Goal: Task Accomplishment & Management: Use online tool/utility

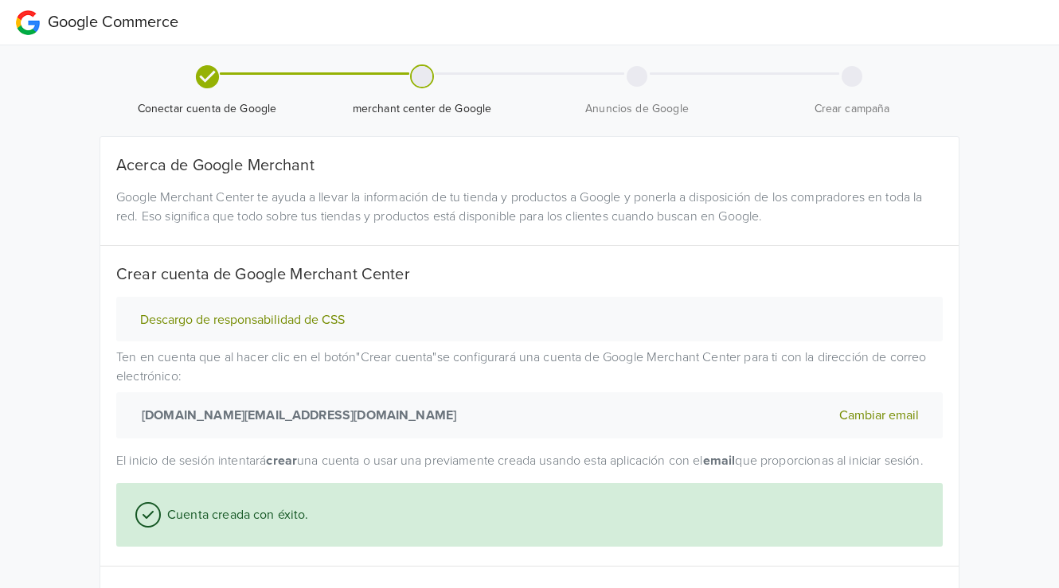
scroll to position [149, 0]
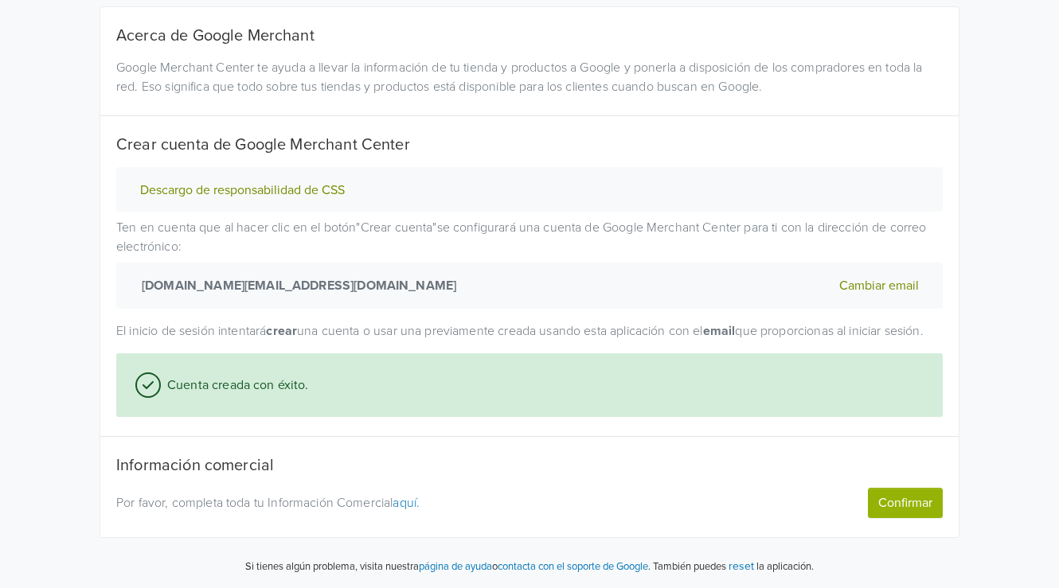
click at [419, 503] on link "aquí." at bounding box center [405, 503] width 27 height 16
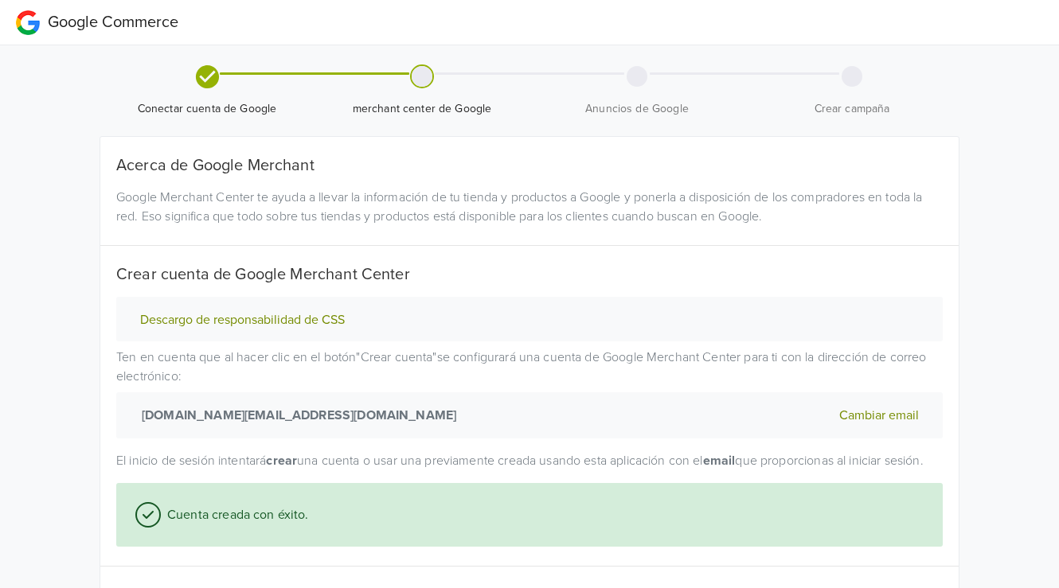
scroll to position [149, 0]
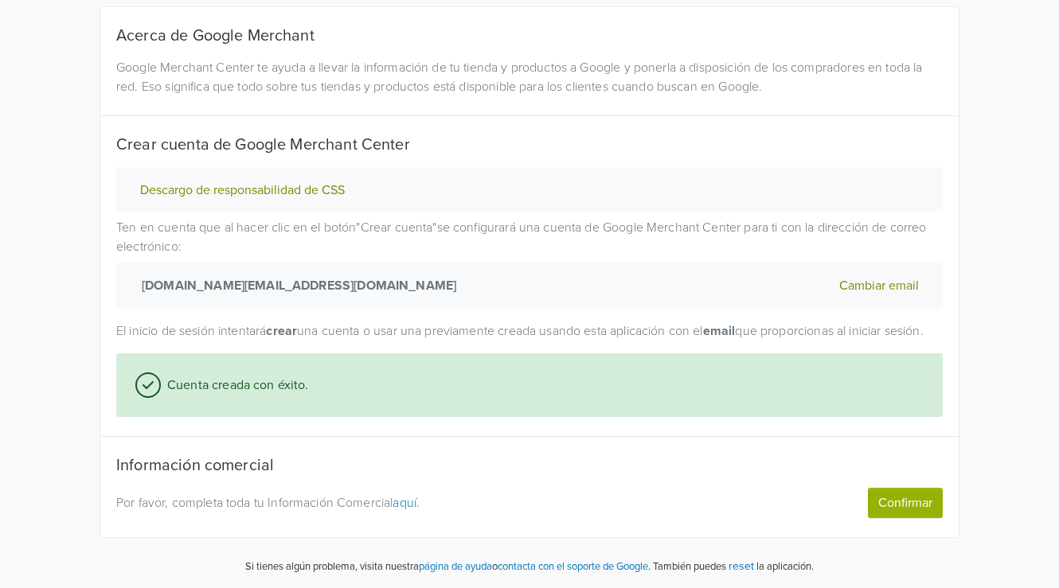
click at [897, 503] on button "Confirmar" at bounding box center [905, 503] width 75 height 30
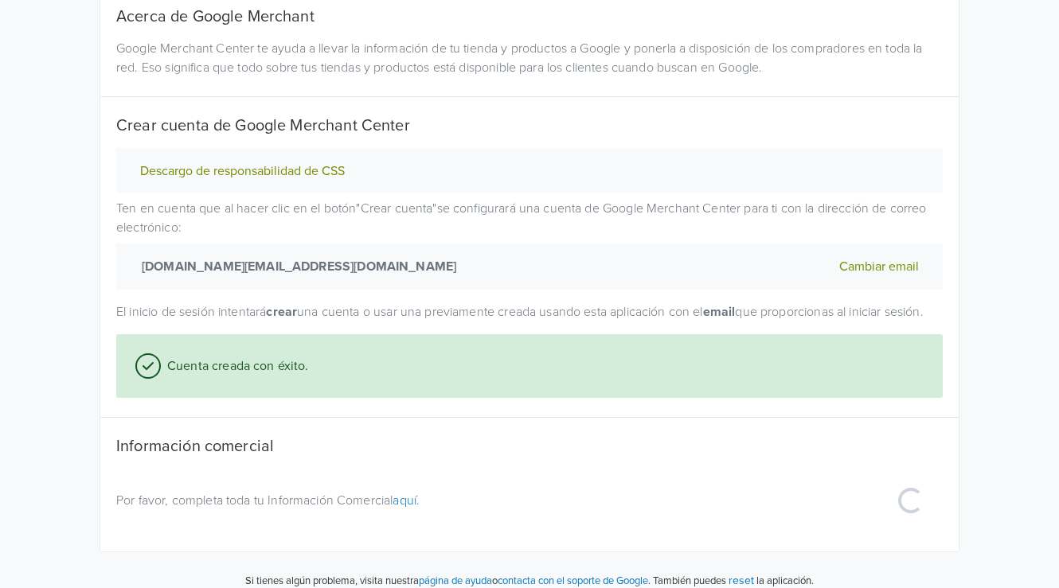
select select "ar"
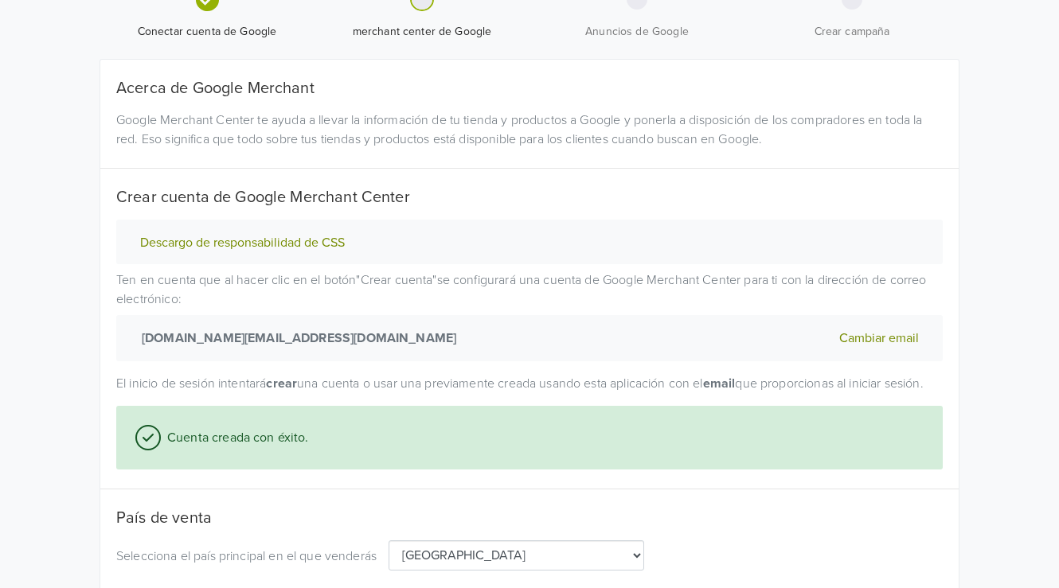
scroll to position [168, 0]
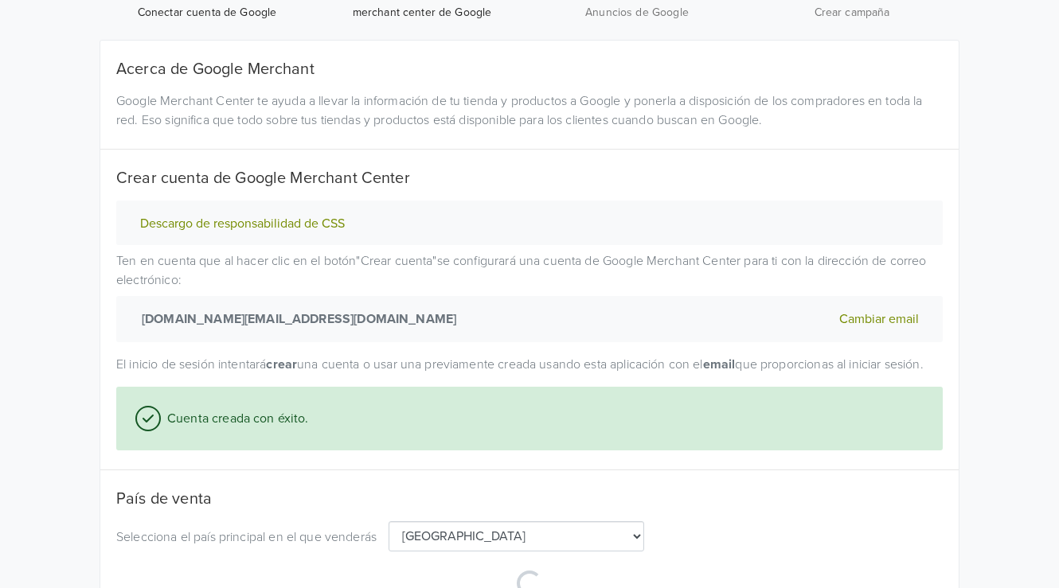
select select "ar"
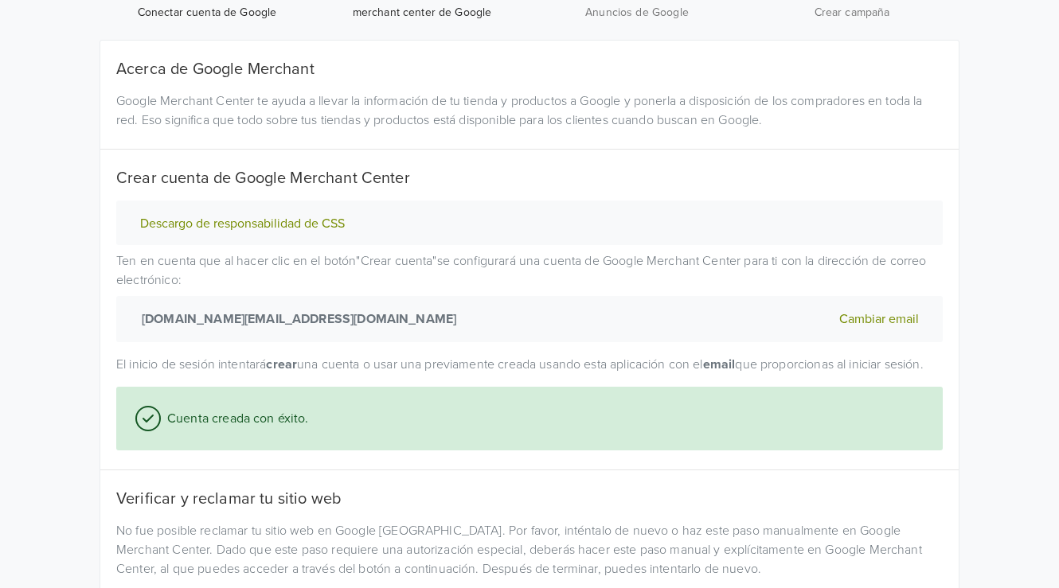
click at [900, 478] on div "Acerca de Google Merchant Google Merchant Center te ayuda a llevar la informaci…" at bounding box center [529, 419] width 826 height 719
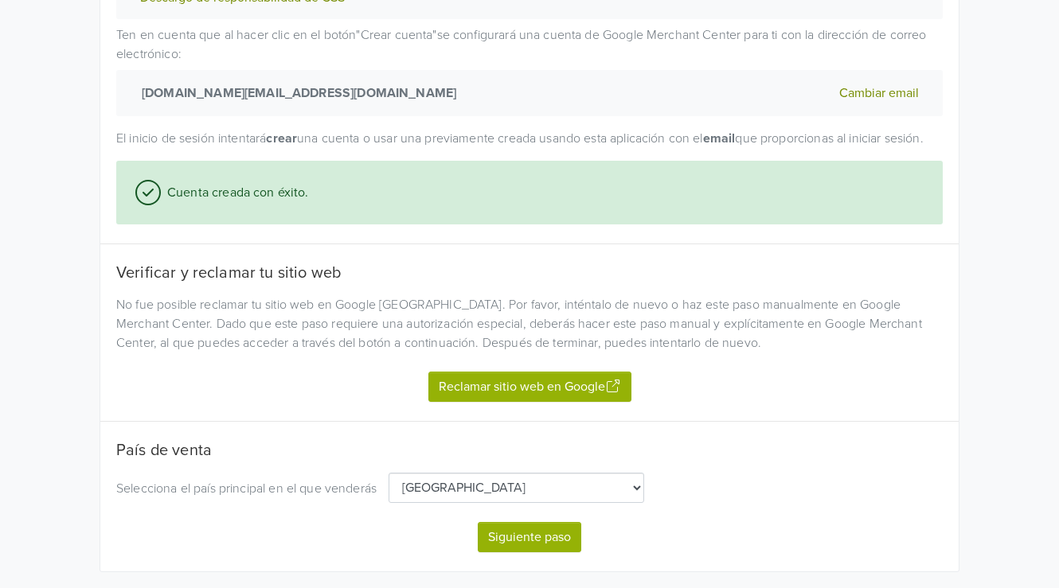
scroll to position [447, 0]
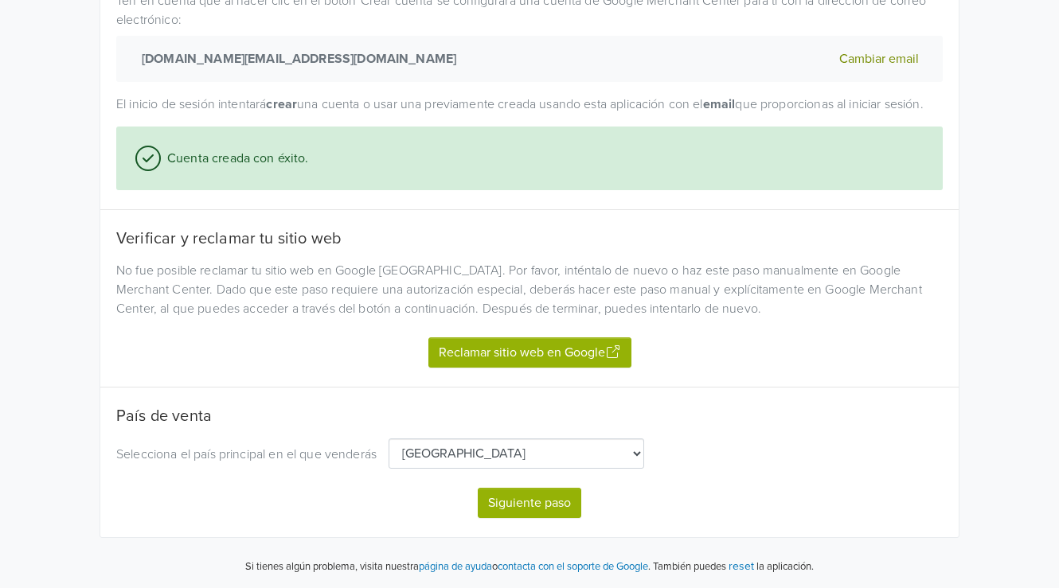
click at [601, 346] on button "Reclamar sitio web en Google" at bounding box center [529, 353] width 203 height 30
